Goal: Understand site structure: Understand site structure

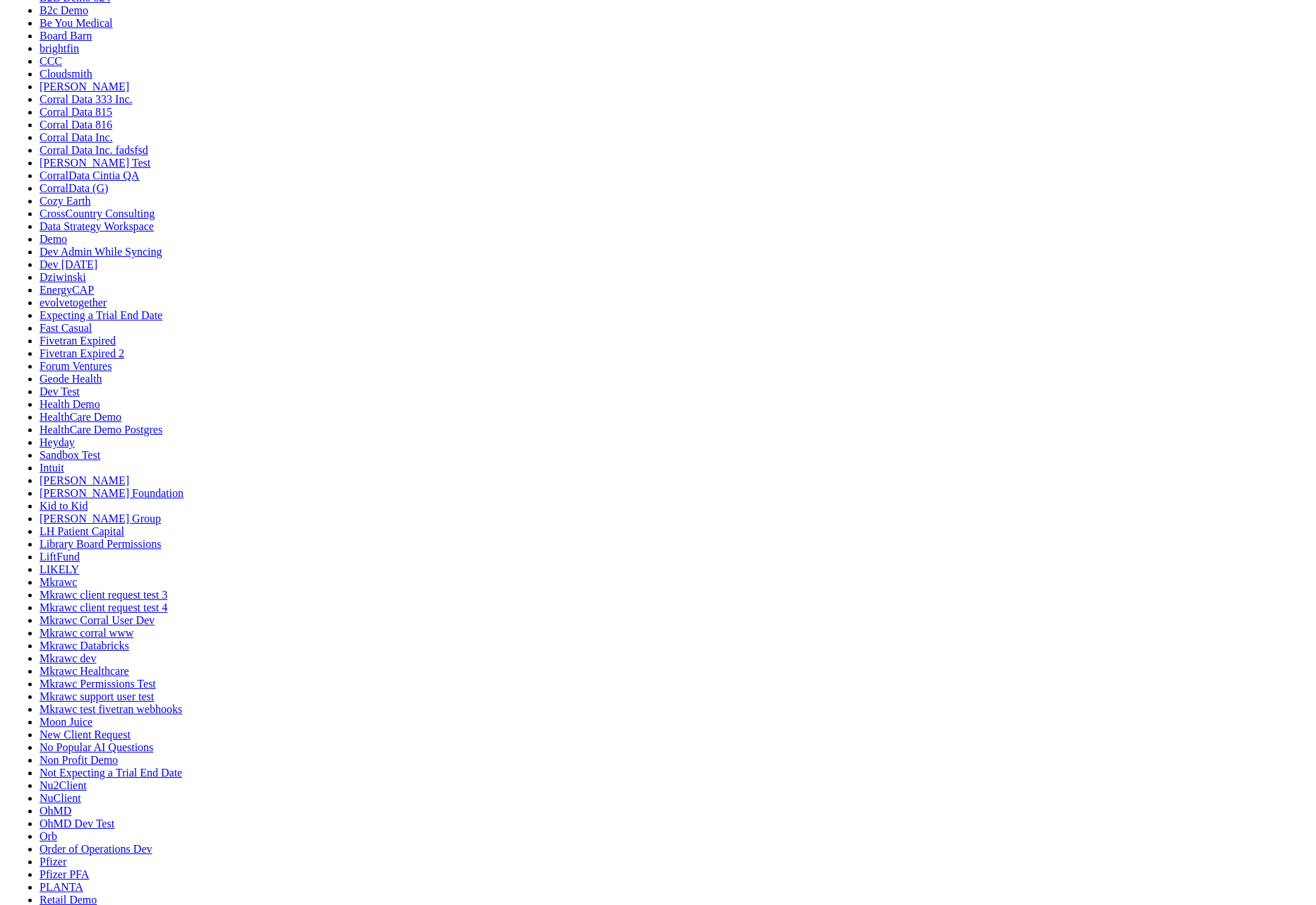
scroll to position [170, 0]
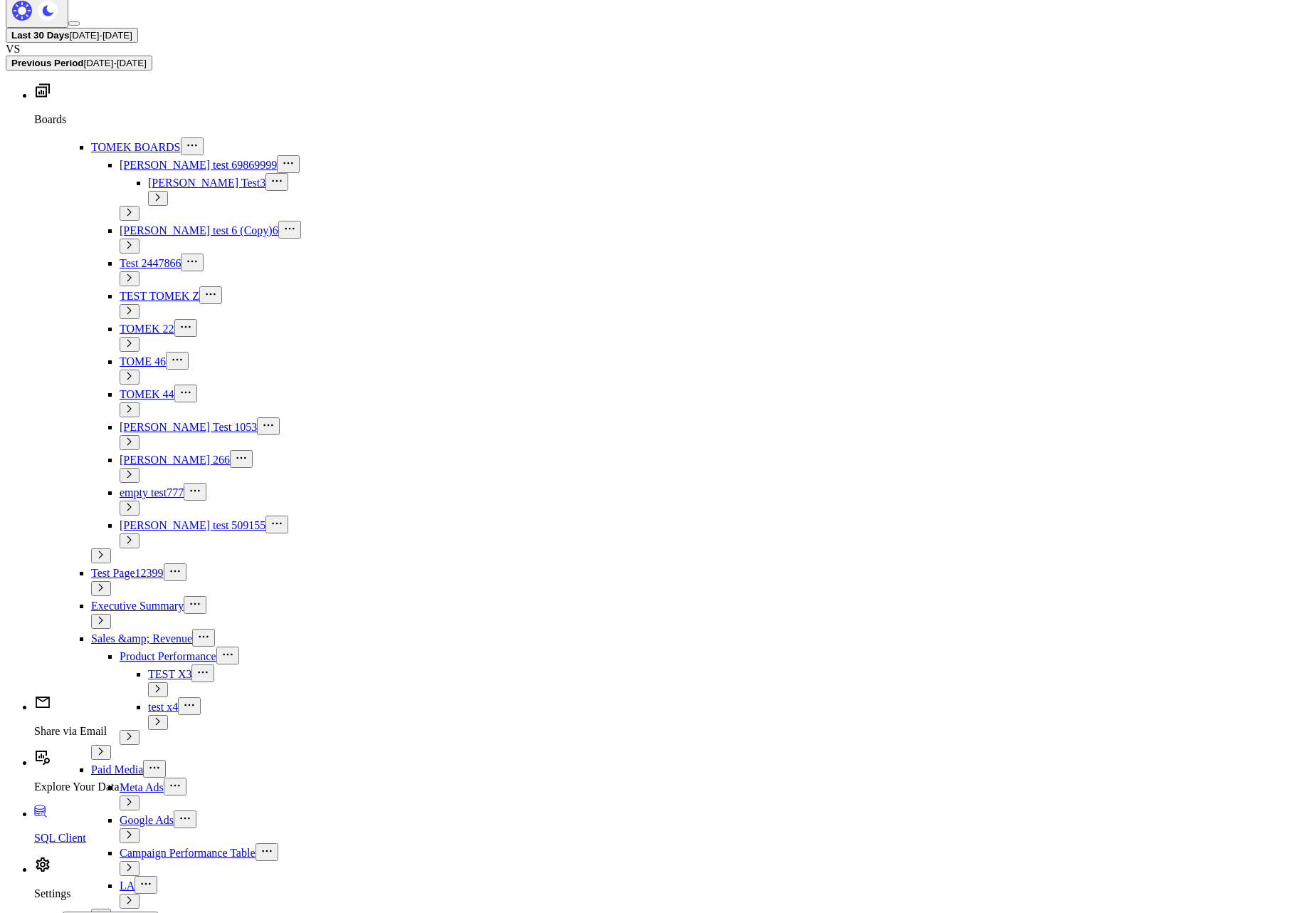
scroll to position [1514, 0]
